Goal: Obtain resource: Download file/media

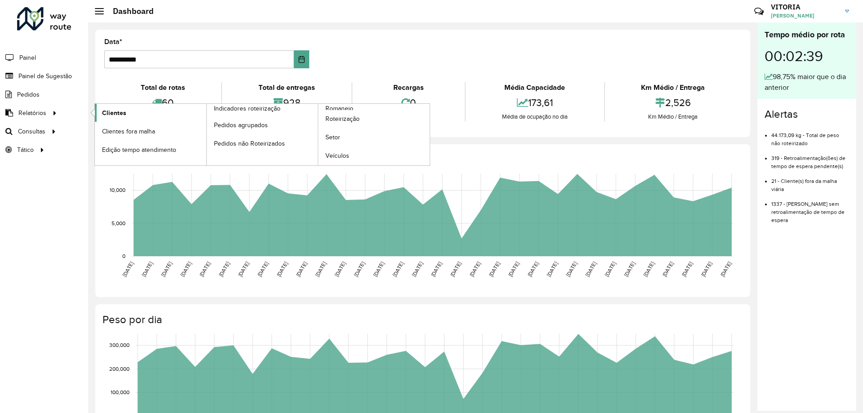
click at [132, 112] on link "Clientes" at bounding box center [151, 113] width 112 height 18
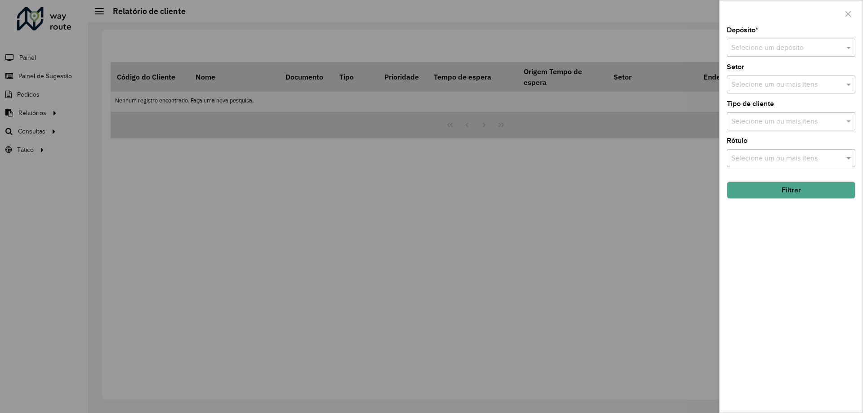
click at [802, 57] on div "Depósito * Selecione um depósito Setor Selecione um ou mais itens Tipo de clien…" at bounding box center [791, 220] width 143 height 386
click at [797, 51] on input "text" at bounding box center [783, 48] width 102 height 11
click at [764, 73] on span "CDD Barueri" at bounding box center [750, 74] width 39 height 8
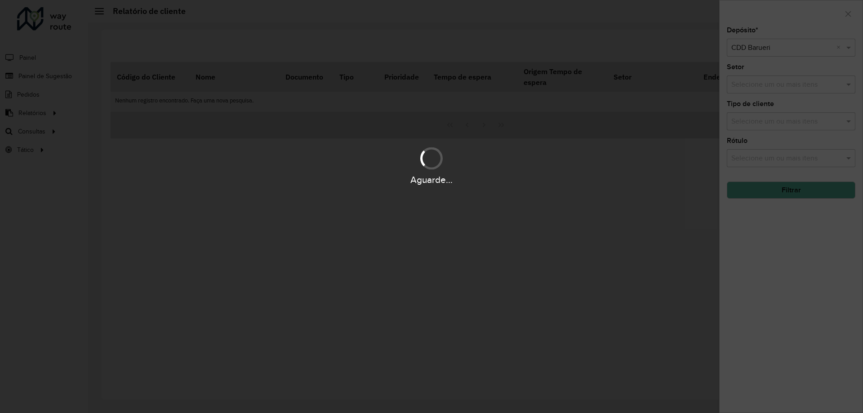
click at [781, 125] on div "Aguarde..." at bounding box center [431, 206] width 863 height 413
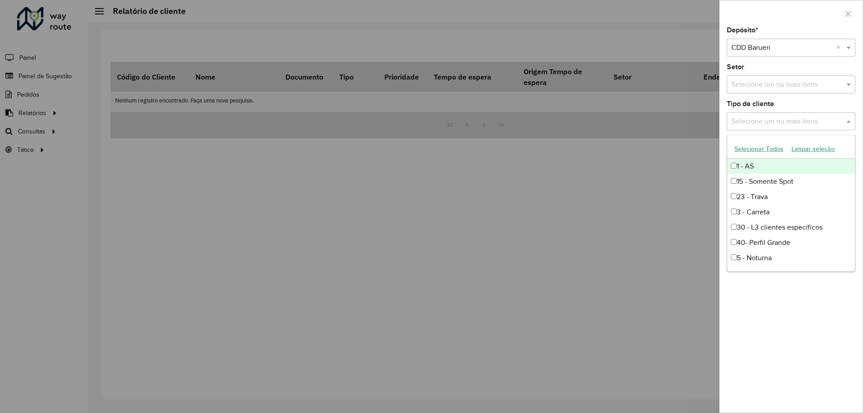
click at [781, 125] on input "text" at bounding box center [786, 121] width 115 height 11
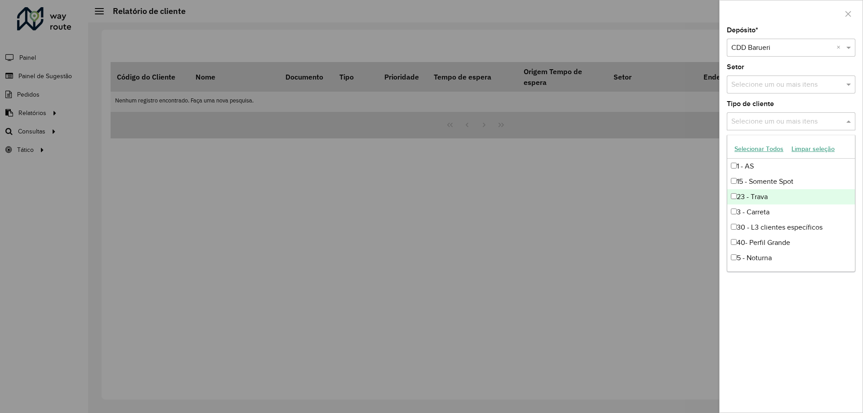
scroll to position [45, 0]
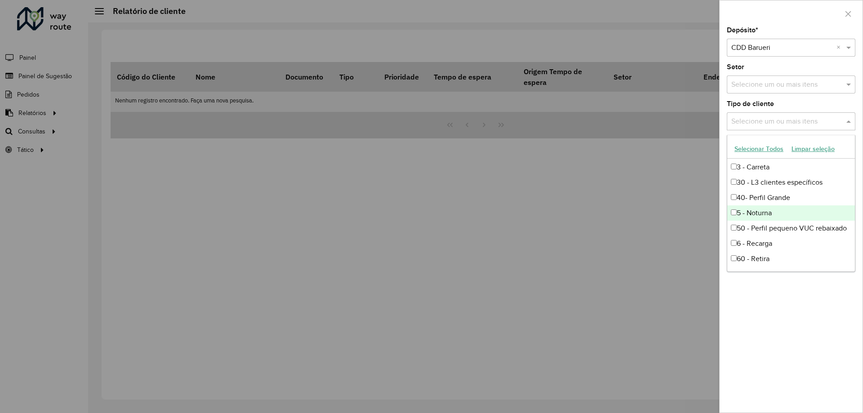
click at [757, 209] on div "5 - Noturna" at bounding box center [792, 212] width 128 height 15
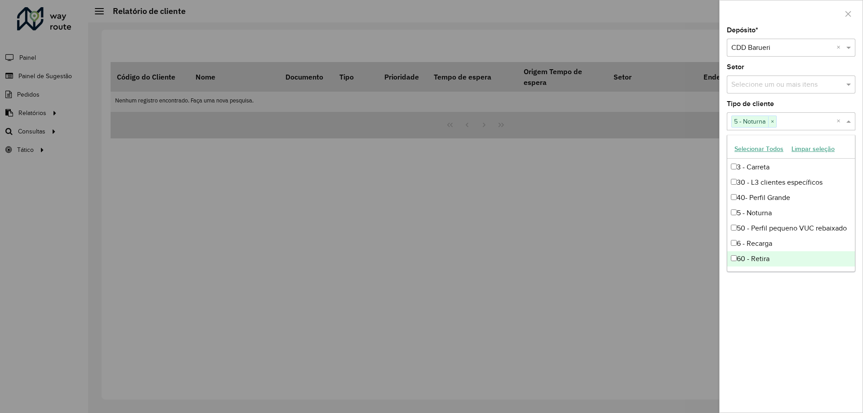
click at [809, 293] on div "Depósito * Selecione um depósito × CDD Barueri × Setor Selecione um ou mais ite…" at bounding box center [791, 220] width 143 height 386
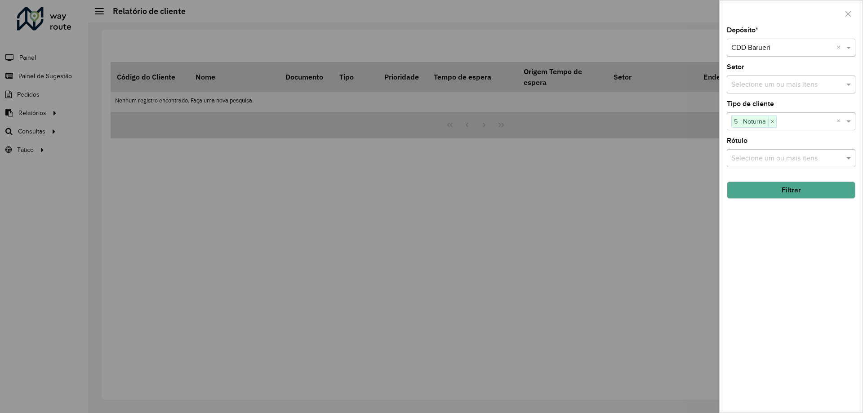
click at [796, 197] on button "Filtrar" at bounding box center [791, 190] width 129 height 17
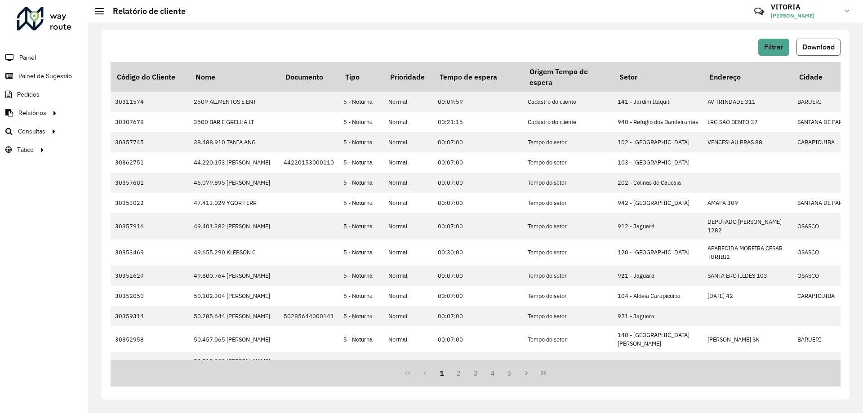
click at [813, 50] on span "Download" at bounding box center [819, 47] width 32 height 8
